Goal: Information Seeking & Learning: Learn about a topic

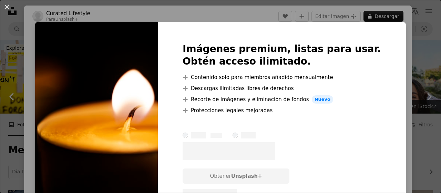
scroll to position [540, 0]
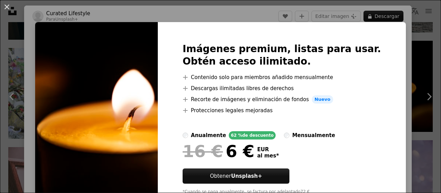
click at [391, 56] on div "An X shape Imágenes premium, listas para usar. Obtén acceso ilimitado. A plus s…" at bounding box center [220, 96] width 441 height 193
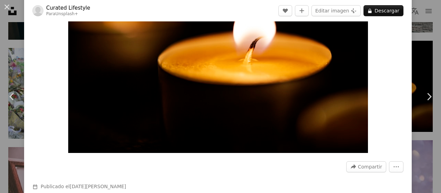
scroll to position [110, 0]
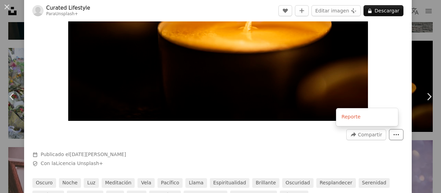
click at [393, 136] on icon "More Actions" at bounding box center [396, 134] width 6 height 6
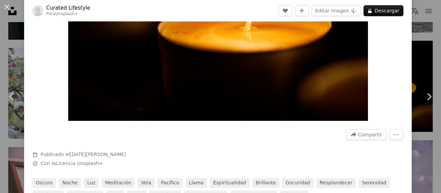
click at [276, 150] on dialog "An X shape Chevron left Chevron right Curated Lifestyle Para Unsplash+ A heart …" at bounding box center [220, 96] width 441 height 193
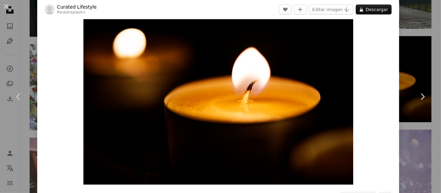
scroll to position [25, 0]
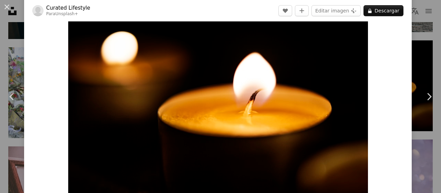
drag, startPoint x: 426, startPoint y: 0, endPoint x: 243, endPoint y: 4, distance: 183.4
click at [243, 4] on header "Curated Lifestyle Para Unsplash+ A heart A plus sign Editar imagen Plus sign fo…" at bounding box center [218, 10] width 388 height 21
click at [418, 65] on link "Chevron right" at bounding box center [429, 96] width 24 height 66
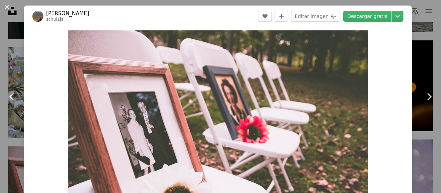
click at [14, 96] on icon "Chevron left" at bounding box center [12, 96] width 11 height 11
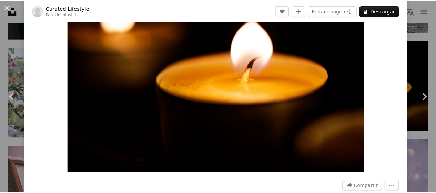
scroll to position [80, 0]
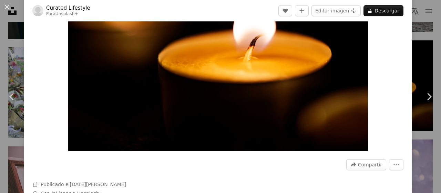
click at [415, 35] on div "An X shape Chevron left Chevron right Curated Lifestyle Para Unsplash+ A heart …" at bounding box center [220, 96] width 441 height 193
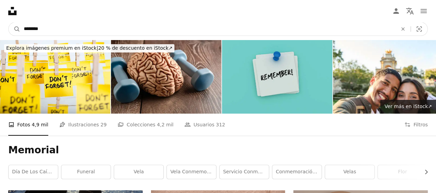
click at [46, 31] on input "********" at bounding box center [207, 28] width 375 height 13
type input "**********"
click at [9, 22] on button "A magnifying glass" at bounding box center [15, 28] width 12 height 13
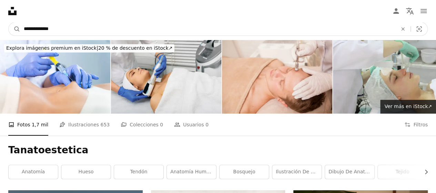
click at [72, 29] on input "**********" at bounding box center [207, 28] width 375 height 13
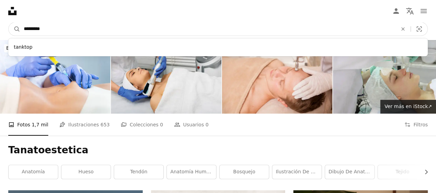
type input "*********"
click at [9, 22] on button "A magnifying glass" at bounding box center [15, 28] width 12 height 13
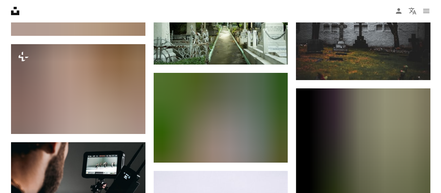
scroll to position [1061, 0]
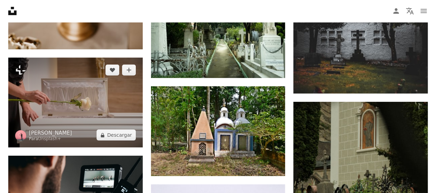
click at [89, 100] on img at bounding box center [75, 103] width 134 height 90
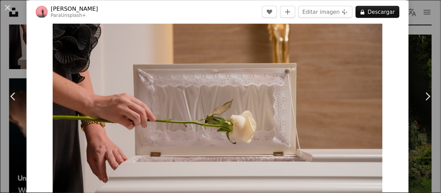
scroll to position [18, 0]
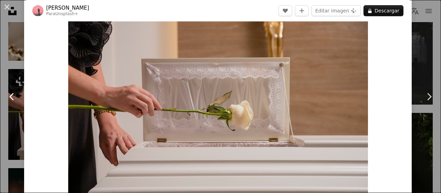
drag, startPoint x: 434, startPoint y: 1, endPoint x: 14, endPoint y: 127, distance: 438.1
click at [14, 127] on link "Chevron left" at bounding box center [12, 96] width 24 height 66
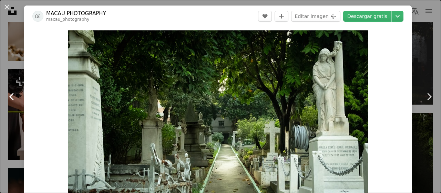
click at [14, 100] on icon "Chevron left" at bounding box center [12, 96] width 11 height 11
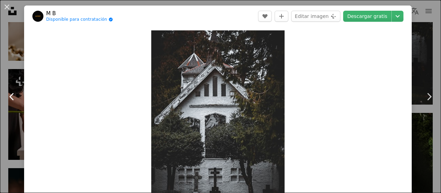
click at [10, 98] on icon "Chevron left" at bounding box center [12, 96] width 11 height 11
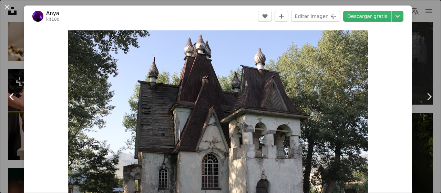
click at [10, 98] on icon "Chevron left" at bounding box center [12, 96] width 11 height 11
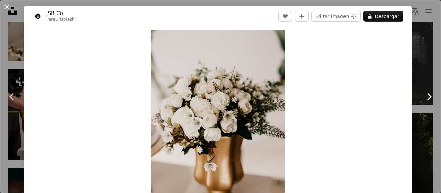
click at [427, 95] on icon at bounding box center [429, 96] width 4 height 7
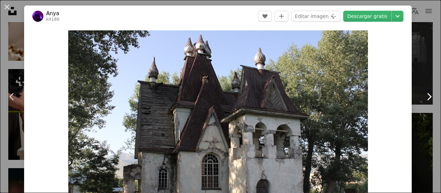
click at [427, 95] on icon at bounding box center [429, 96] width 4 height 7
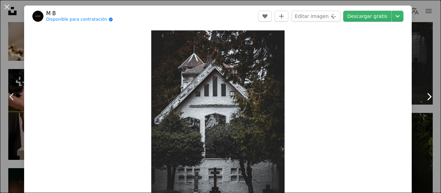
click at [427, 95] on icon at bounding box center [429, 96] width 4 height 7
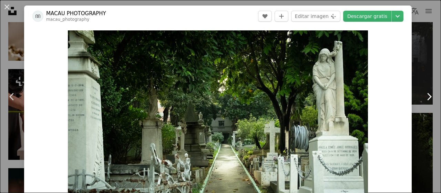
click at [427, 95] on icon at bounding box center [429, 96] width 4 height 7
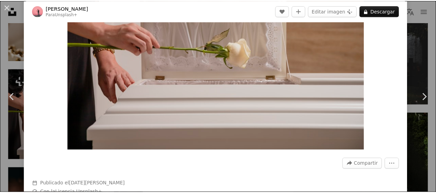
scroll to position [87, 0]
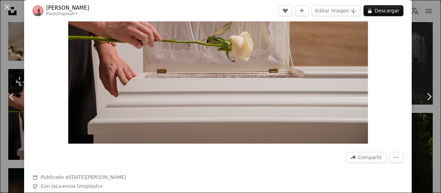
click at [416, 130] on div "An X shape Chevron left Chevron right [PERSON_NAME] Para Unsplash+ A heart A pl…" at bounding box center [220, 96] width 441 height 193
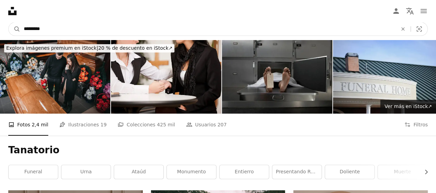
click at [148, 27] on input "*********" at bounding box center [207, 28] width 375 height 13
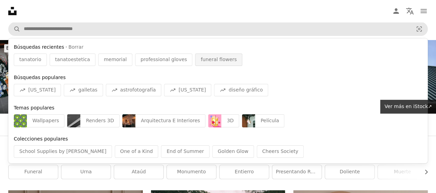
click at [196, 65] on div "funeral flowers" at bounding box center [218, 59] width 47 height 12
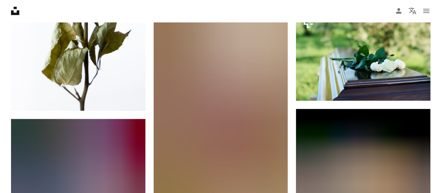
scroll to position [684, 0]
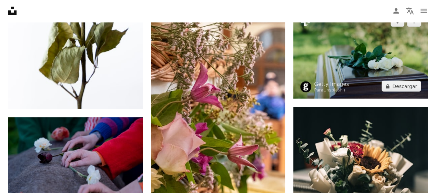
click at [362, 53] on img at bounding box center [360, 54] width 134 height 90
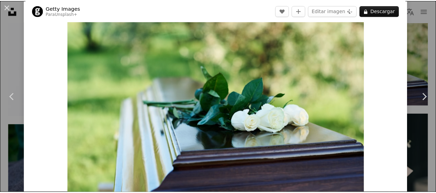
scroll to position [34, 0]
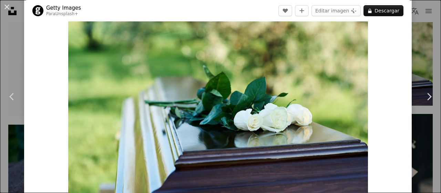
click at [417, 38] on div "An X shape Chevron left Chevron right Getty Images Para Unsplash+ A heart A plu…" at bounding box center [220, 96] width 441 height 193
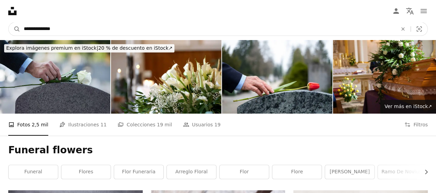
click at [62, 30] on input "**********" at bounding box center [207, 28] width 375 height 13
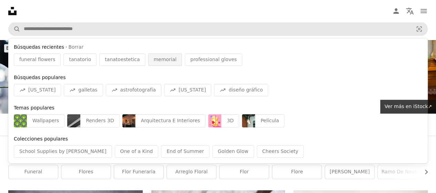
click at [157, 62] on span "memorial" at bounding box center [165, 59] width 23 height 7
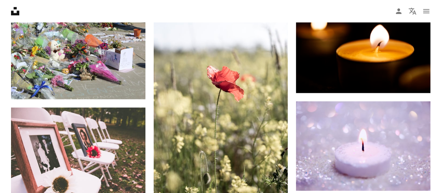
scroll to position [548, 0]
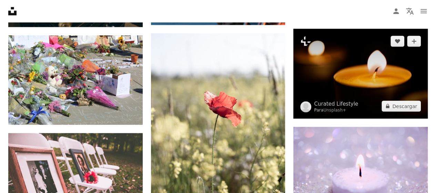
click at [350, 78] on img at bounding box center [360, 74] width 134 height 90
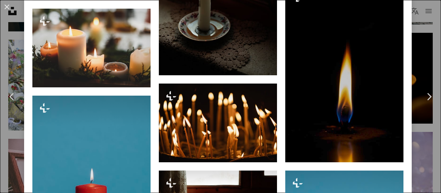
scroll to position [625, 0]
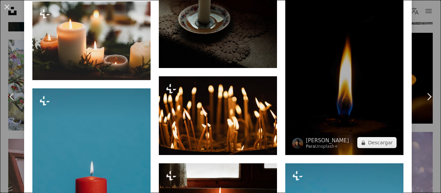
click at [346, 102] on img at bounding box center [344, 66] width 118 height 177
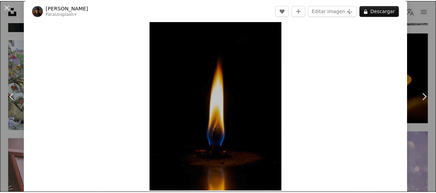
scroll to position [39, 0]
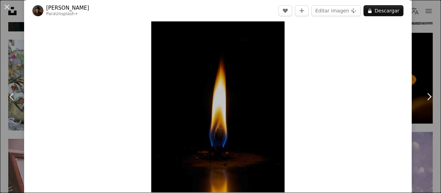
click at [12, 50] on div "An X shape Chevron left Chevron right [PERSON_NAME] Para Unsplash+ A heart A pl…" at bounding box center [220, 96] width 441 height 193
